Goal: Find specific page/section: Find specific page/section

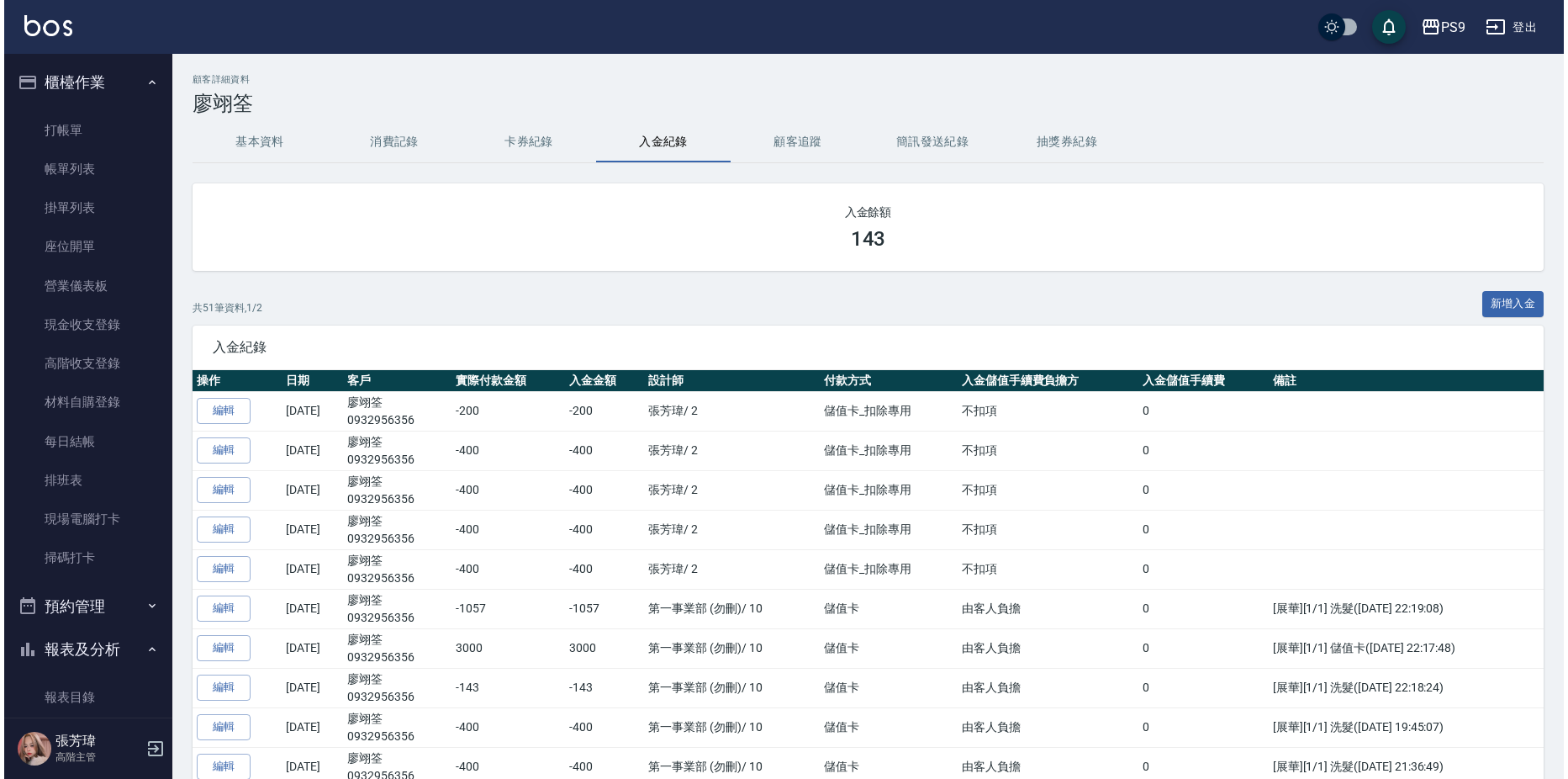
scroll to position [2079, 0]
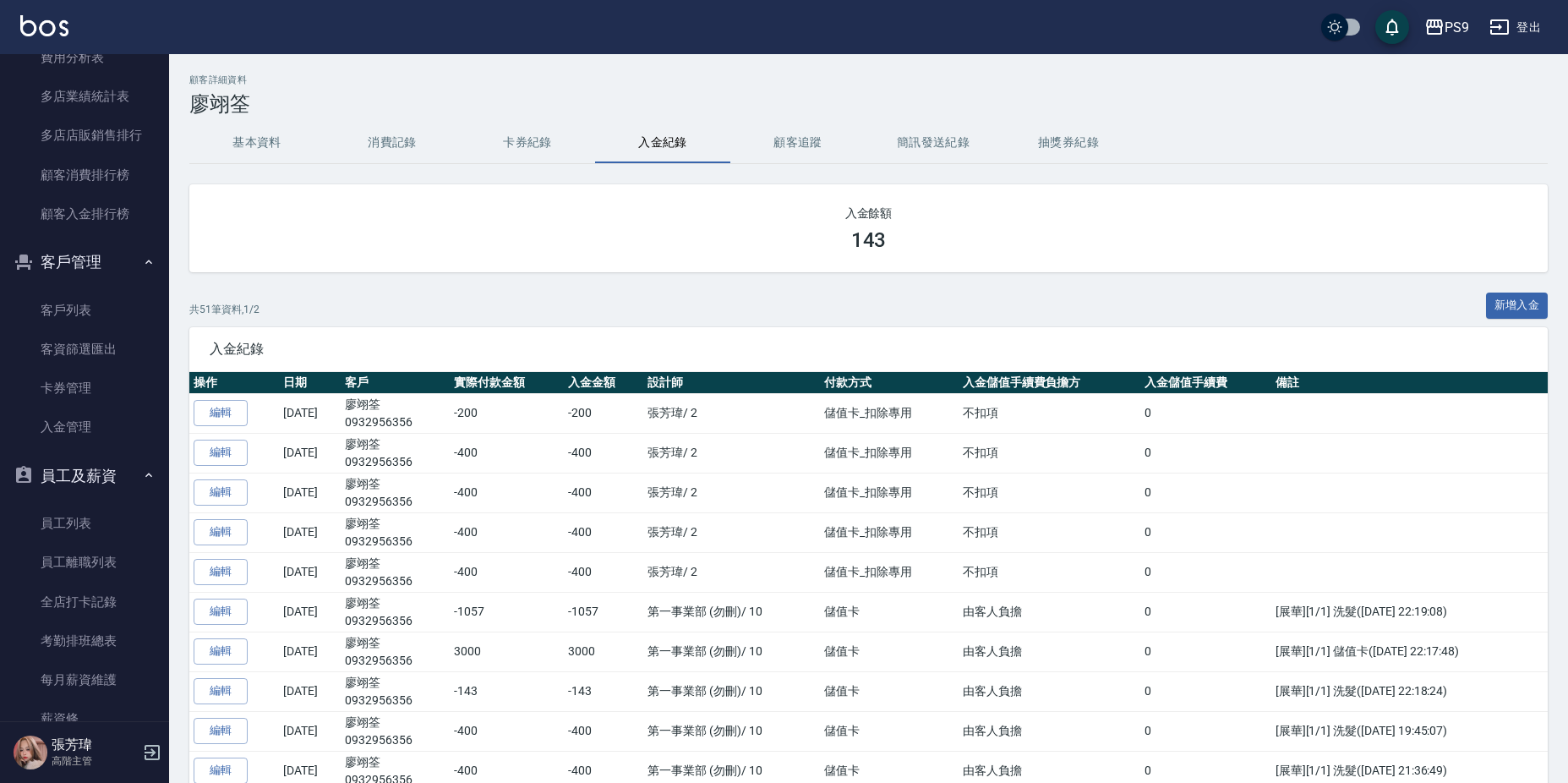
drag, startPoint x: 82, startPoint y: 306, endPoint x: 160, endPoint y: 269, distance: 86.3
click at [82, 306] on link "客戶列表" at bounding box center [84, 310] width 155 height 39
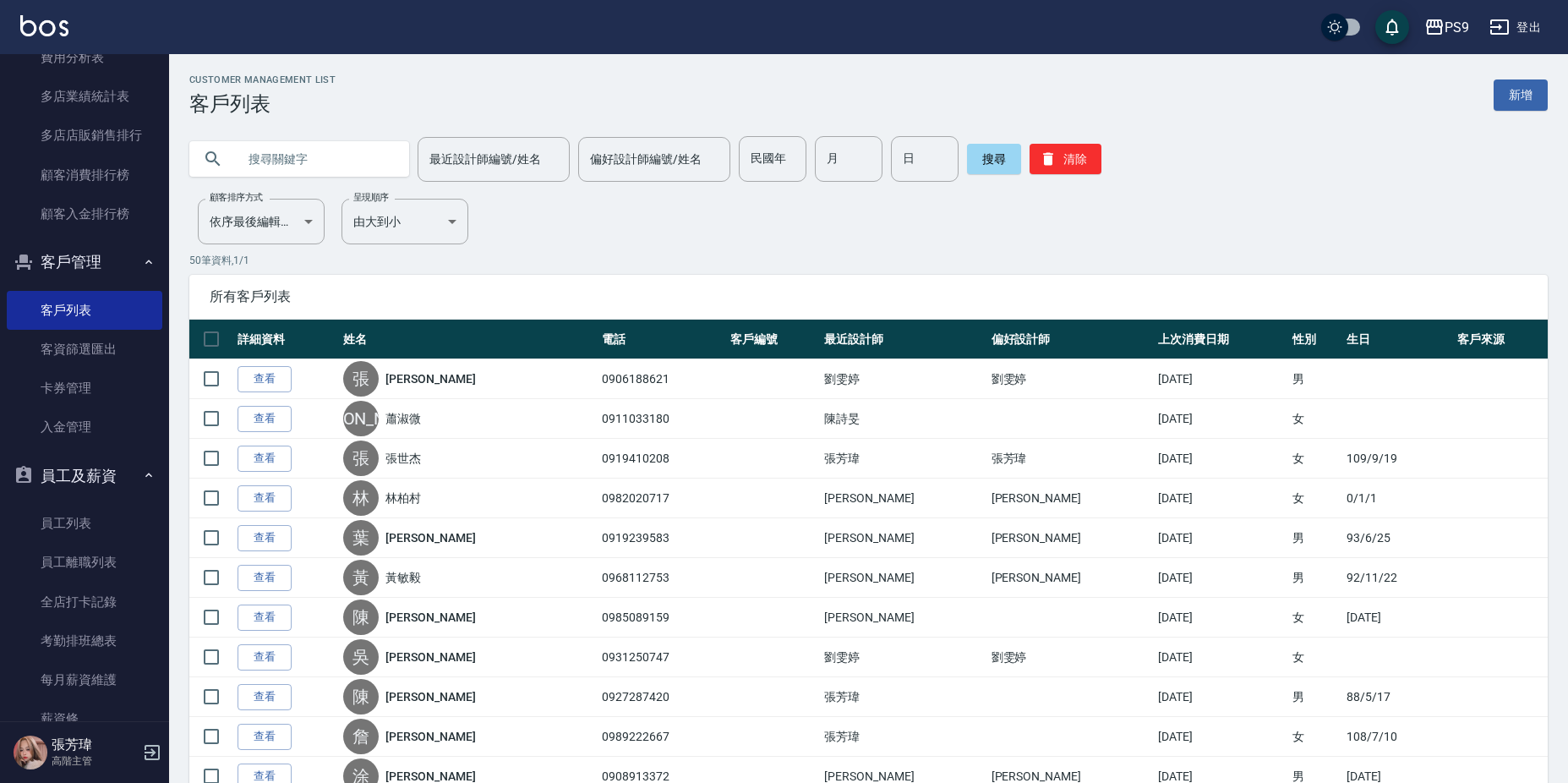
click at [330, 162] on input "text" at bounding box center [316, 159] width 159 height 46
type input "何"
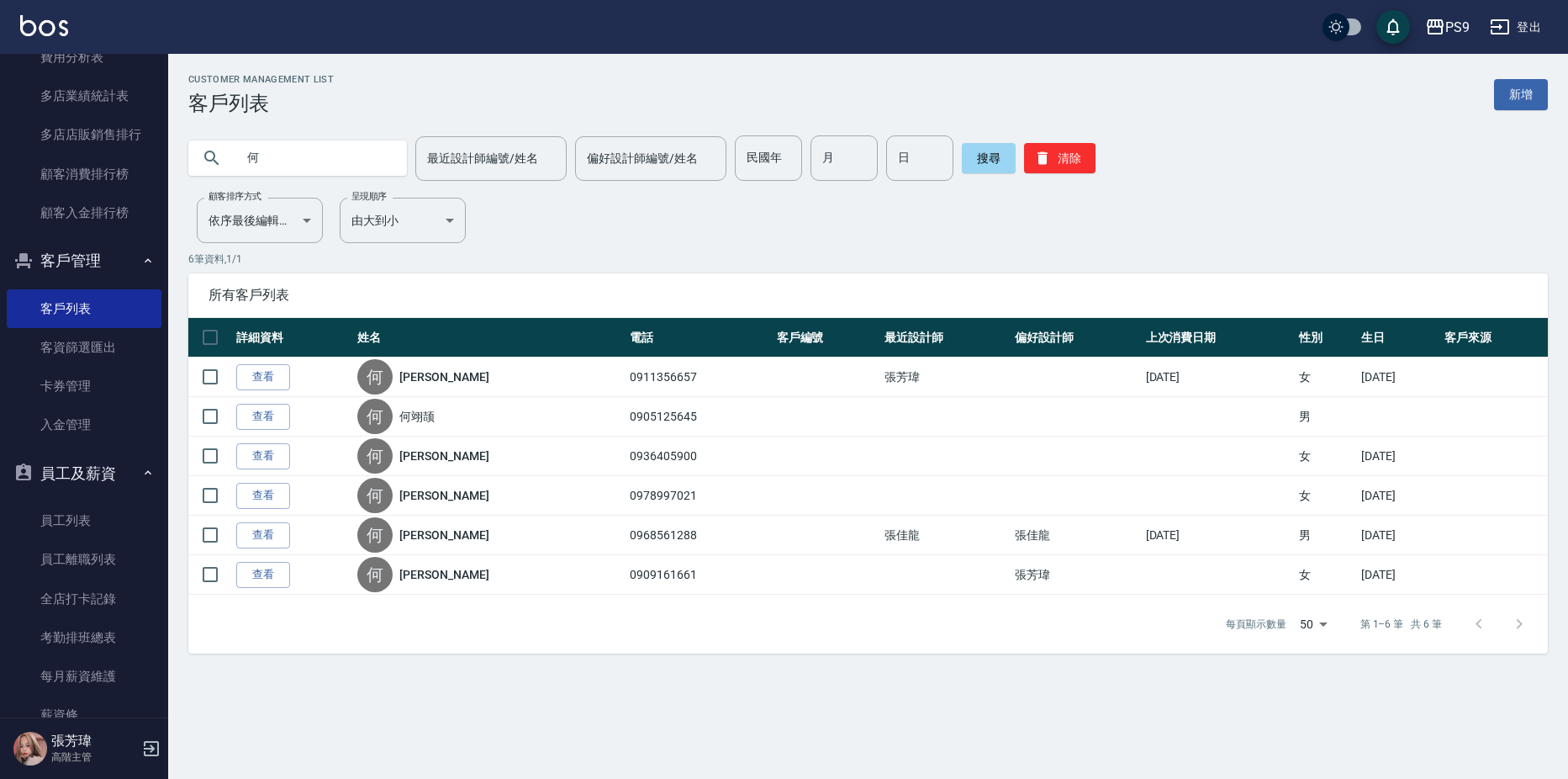
click at [276, 382] on link "查看" at bounding box center [264, 377] width 54 height 26
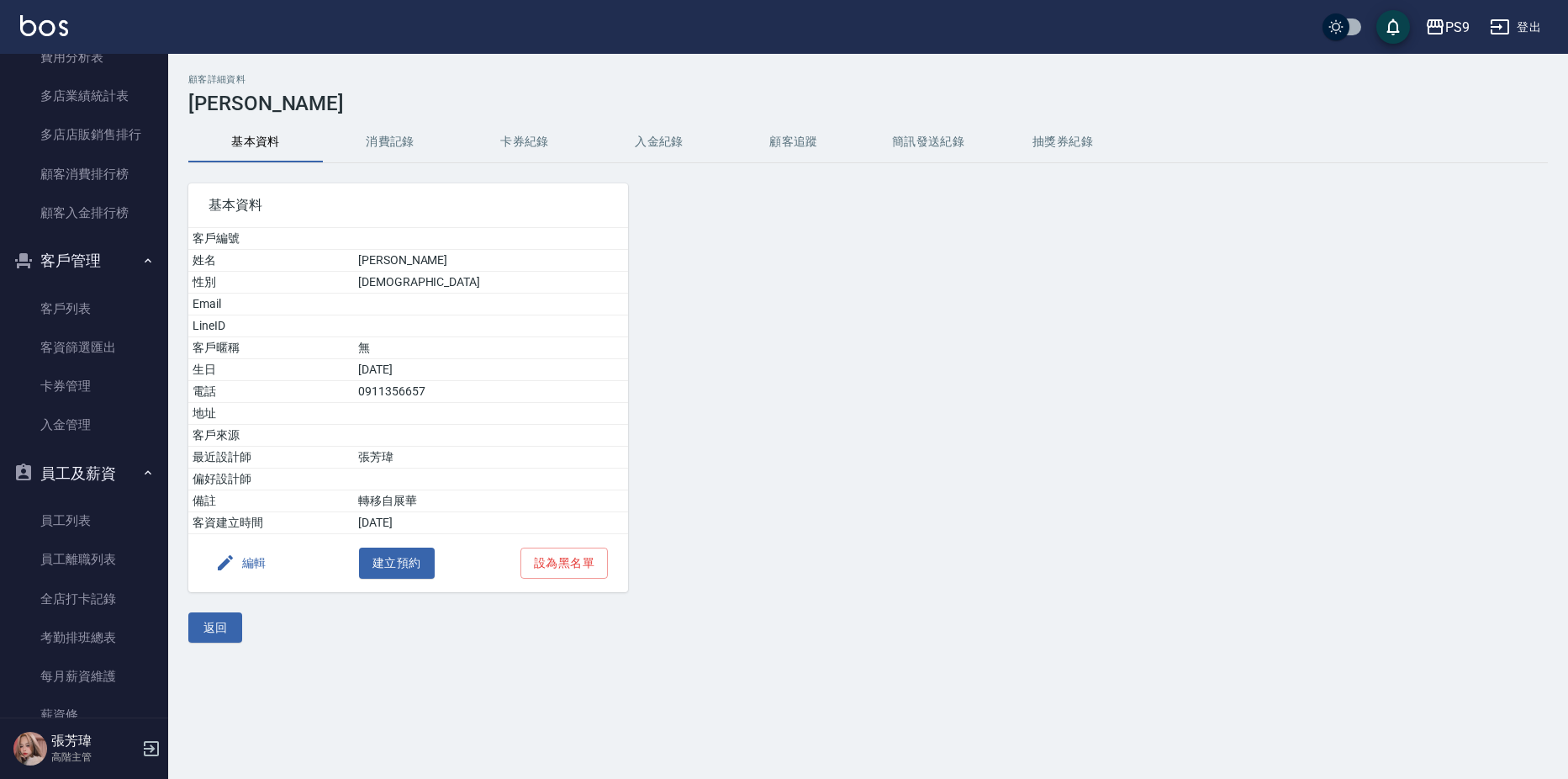
click at [669, 146] on button "入金紀錄" at bounding box center [659, 142] width 134 height 40
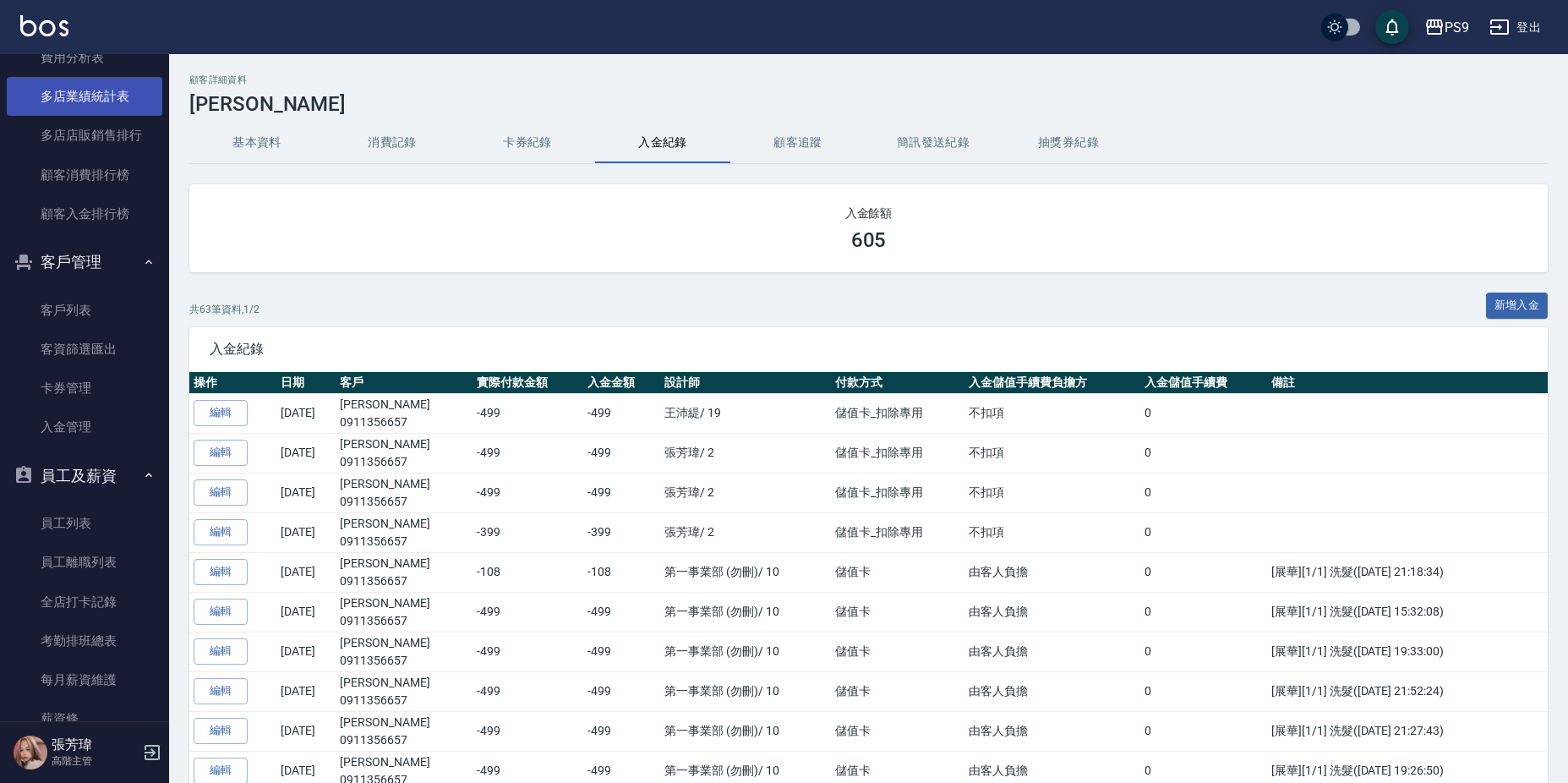
click at [85, 89] on link "多店業績統計表" at bounding box center [84, 97] width 155 height 39
